Goal: Information Seeking & Learning: Check status

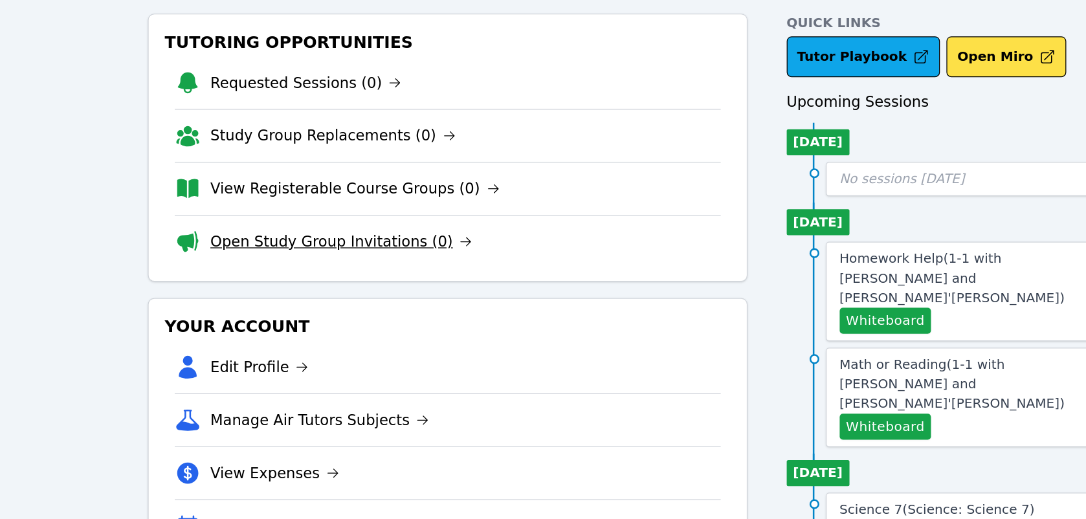
click at [280, 259] on link "Open Study Group Invitations (0)" at bounding box center [290, 251] width 208 height 18
